Goal: Information Seeking & Learning: Learn about a topic

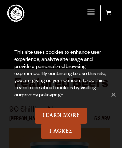
click at [90, 11] on span "Menu" at bounding box center [90, 12] width 7 height 2
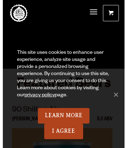
scroll to position [5, 0]
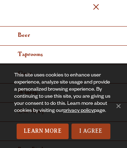
click at [90, 131] on link "I Agree" at bounding box center [90, 131] width 39 height 16
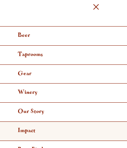
scroll to position [133, 0]
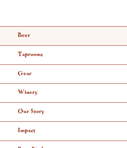
click at [61, 36] on link "Beer" at bounding box center [63, 35] width 127 height 19
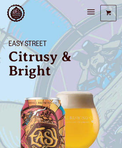
click at [16, 13] on link "Odell Home" at bounding box center [16, 13] width 18 height 18
